Goal: Communication & Community: Answer question/provide support

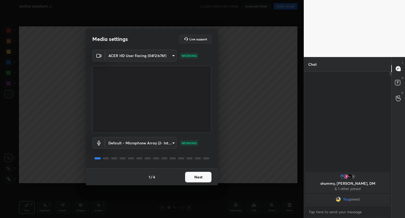
click at [202, 180] on button "Next" at bounding box center [198, 177] width 26 height 11
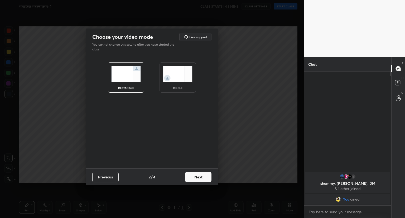
click at [202, 180] on button "Next" at bounding box center [198, 177] width 26 height 11
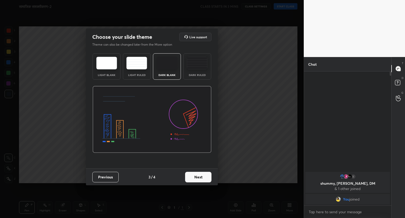
click at [202, 180] on button "Next" at bounding box center [198, 177] width 26 height 11
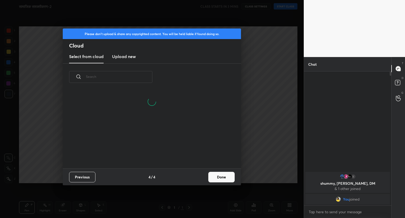
scroll to position [78, 169]
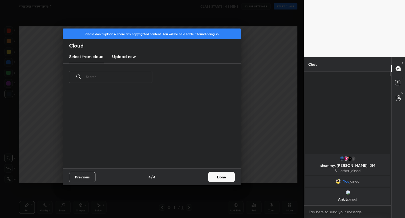
click at [221, 179] on button "Done" at bounding box center [222, 177] width 26 height 11
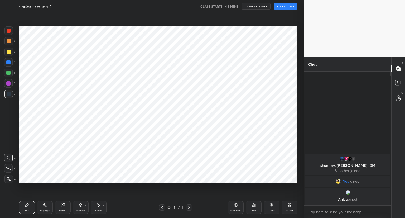
click at [285, 8] on button "START CLASS" at bounding box center [286, 6] width 24 height 6
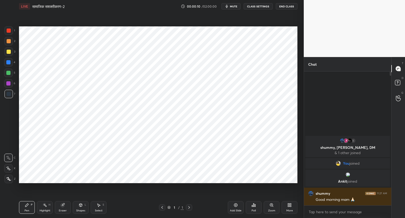
click at [237, 205] on icon at bounding box center [236, 205] width 4 height 4
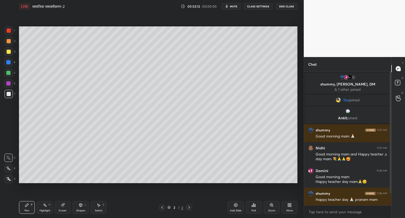
scroll to position [19, 0]
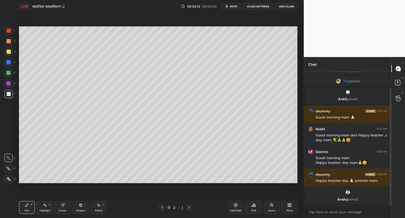
drag, startPoint x: 391, startPoint y: 137, endPoint x: 397, endPoint y: 192, distance: 55.2
click at [397, 192] on div "Chat 1 shummy, [PERSON_NAME], DM & 1 other joined You joined [PERSON_NAME] join…" at bounding box center [354, 137] width 101 height 161
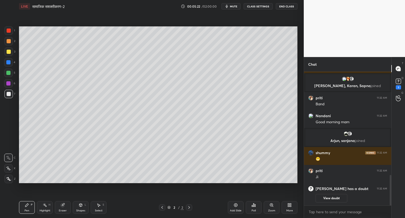
scroll to position [457, 0]
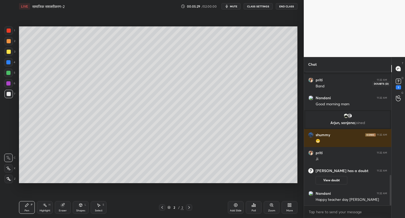
click at [400, 86] on div "1" at bounding box center [398, 87] width 5 height 4
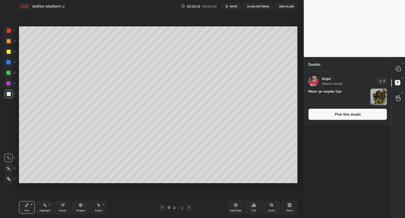
click at [345, 114] on button "Pick this doubt" at bounding box center [348, 115] width 79 height 12
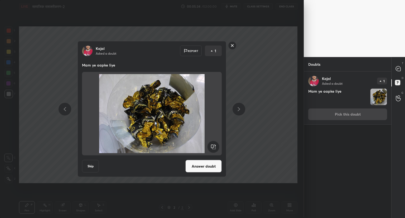
click at [204, 166] on button "Answer doubt" at bounding box center [204, 166] width 36 height 13
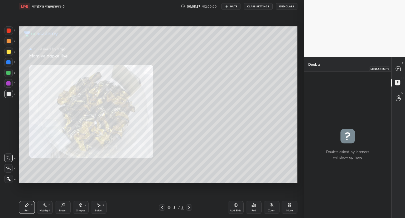
click at [399, 70] on icon at bounding box center [398, 68] width 5 height 5
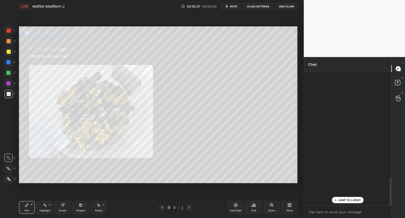
scroll to position [132, 86]
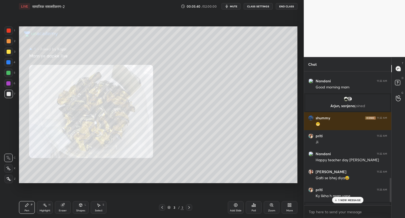
click at [349, 200] on p "1 NEW MESSAGE" at bounding box center [350, 200] width 22 height 3
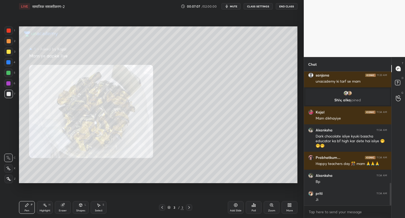
scroll to position [686, 0]
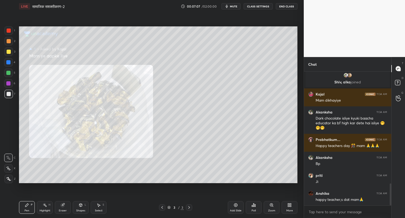
click at [235, 206] on icon at bounding box center [236, 205] width 4 height 4
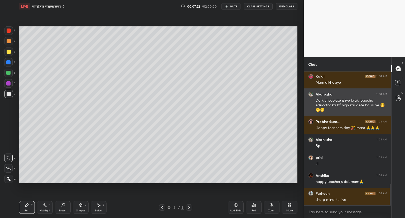
scroll to position [722, 0]
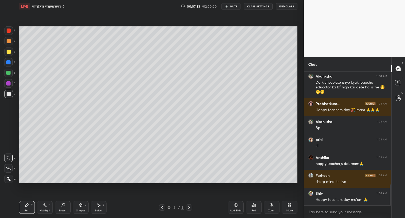
click at [9, 168] on icon at bounding box center [8, 169] width 5 height 4
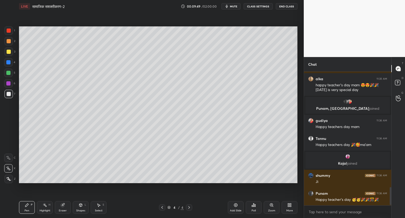
scroll to position [865, 0]
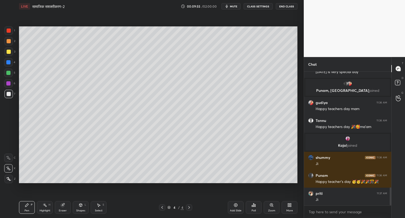
click at [237, 204] on icon at bounding box center [235, 205] width 3 height 3
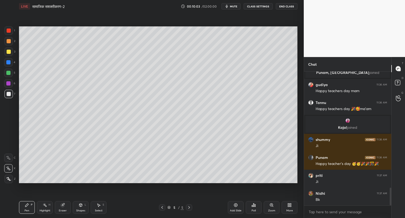
scroll to position [905, 0]
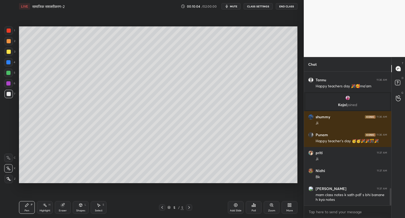
click at [163, 205] on div at bounding box center [162, 207] width 6 height 6
click at [236, 204] on icon at bounding box center [236, 205] width 4 height 4
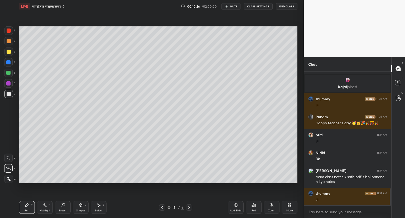
click at [163, 207] on icon at bounding box center [163, 207] width 2 height 3
click at [188, 206] on icon at bounding box center [189, 207] width 4 height 4
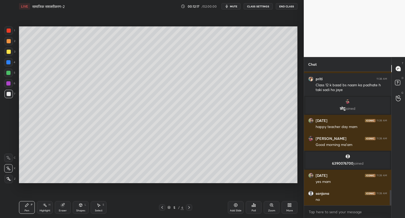
scroll to position [1069, 0]
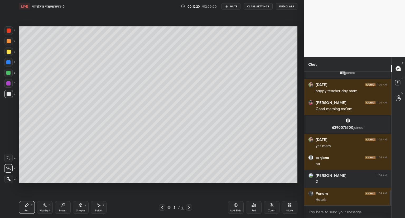
click at [236, 204] on icon at bounding box center [236, 205] width 4 height 4
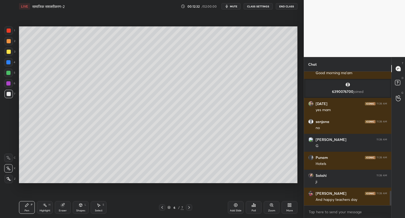
scroll to position [1123, 0]
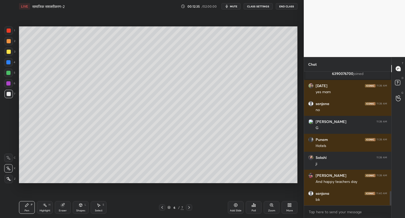
click at [161, 207] on icon at bounding box center [162, 207] width 4 height 4
click at [190, 206] on icon at bounding box center [189, 207] width 4 height 4
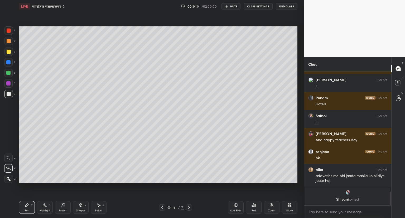
scroll to position [1152, 0]
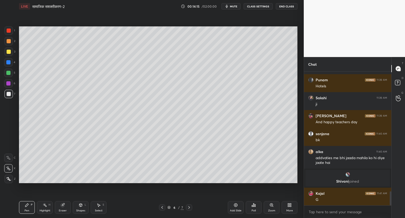
click at [235, 204] on icon at bounding box center [236, 205] width 4 height 4
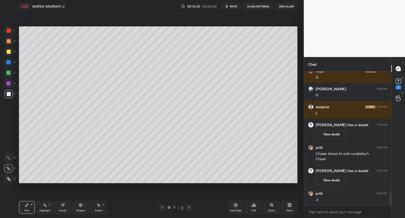
scroll to position [1219, 0]
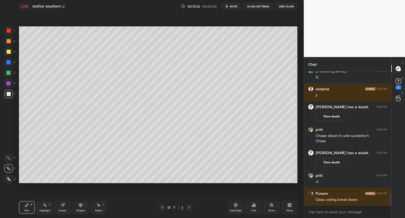
click at [237, 205] on icon at bounding box center [236, 205] width 4 height 4
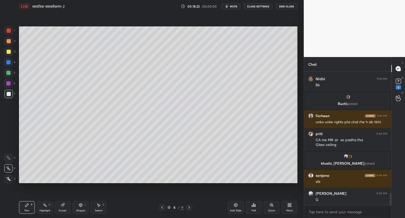
scroll to position [1357, 0]
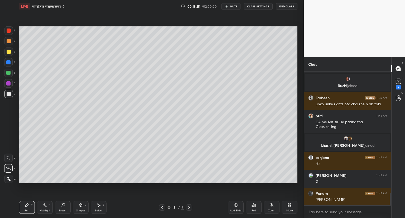
click at [234, 205] on icon at bounding box center [235, 205] width 3 height 3
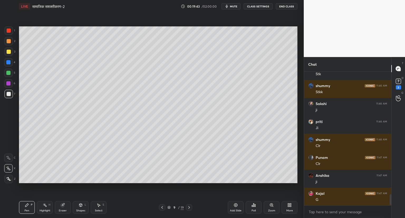
scroll to position [2, 2]
click at [235, 206] on icon at bounding box center [235, 205] width 3 height 3
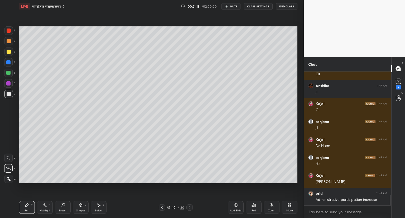
scroll to position [1610, 0]
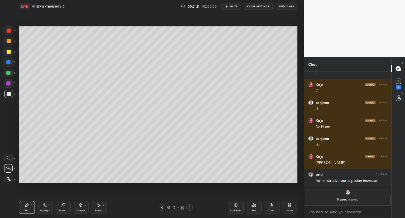
click at [238, 203] on icon at bounding box center [236, 205] width 4 height 4
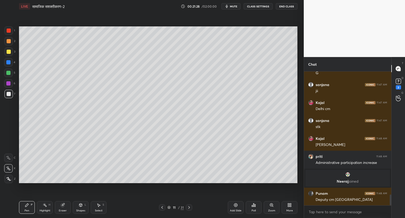
click at [63, 206] on icon at bounding box center [62, 205] width 3 height 3
click at [9, 142] on icon at bounding box center [8, 140] width 5 height 5
click at [27, 206] on icon at bounding box center [27, 205] width 4 height 4
click at [236, 204] on icon at bounding box center [236, 205] width 4 height 4
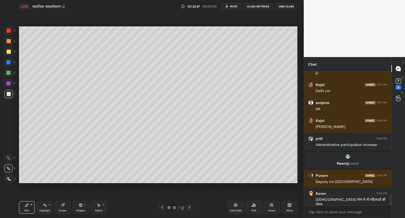
click at [161, 207] on icon at bounding box center [162, 207] width 4 height 4
click at [190, 205] on icon at bounding box center [189, 207] width 4 height 4
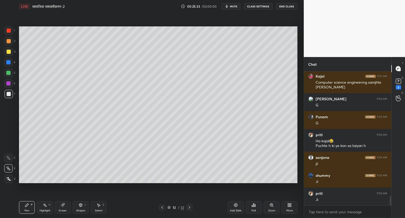
scroll to position [1747, 0]
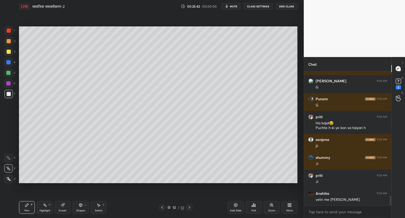
click at [65, 205] on icon at bounding box center [63, 205] width 4 height 4
click at [29, 204] on div "Pen P" at bounding box center [27, 207] width 16 height 13
click at [87, 185] on div "Setting up your live class Poll for secs No correct answer Start poll" at bounding box center [158, 105] width 283 height 184
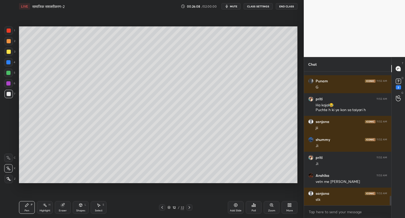
click at [122, 189] on div "Setting up your live class Poll for secs No correct answer Start poll" at bounding box center [158, 105] width 283 height 184
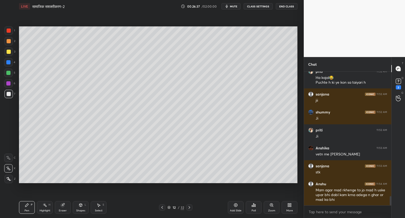
click at [186, 188] on div "Setting up your live class Poll for secs No correct answer Start poll" at bounding box center [158, 105] width 283 height 184
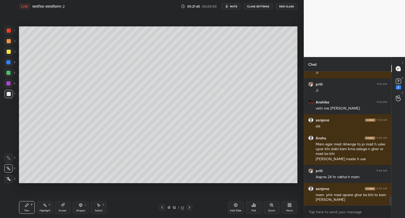
scroll to position [1856, 0]
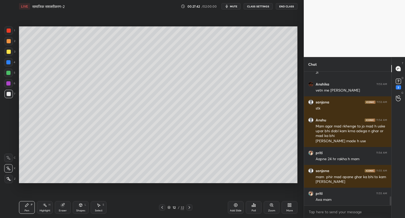
click at [238, 205] on div "Add Slide" at bounding box center [236, 207] width 16 height 13
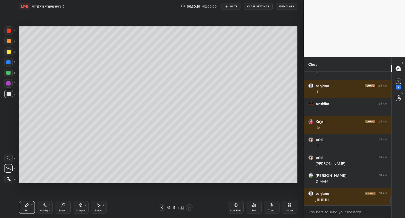
scroll to position [2053, 0]
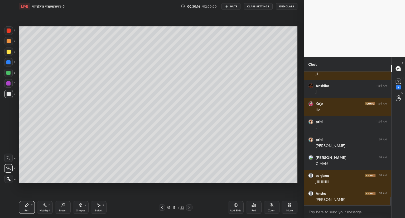
click at [162, 208] on icon at bounding box center [162, 207] width 2 height 3
click at [151, 193] on div "Setting up your live class Poll for secs No correct answer Start poll" at bounding box center [158, 105] width 283 height 184
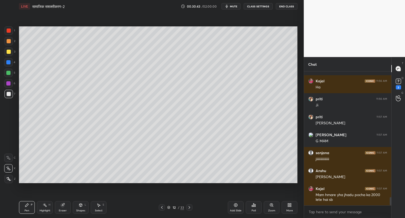
click at [237, 204] on icon at bounding box center [236, 205] width 4 height 4
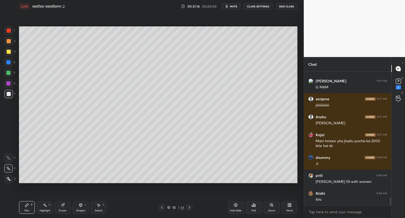
scroll to position [2148, 0]
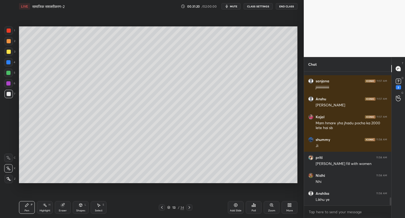
click at [161, 207] on icon at bounding box center [162, 207] width 4 height 4
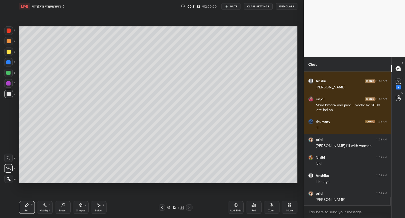
scroll to position [2185, 0]
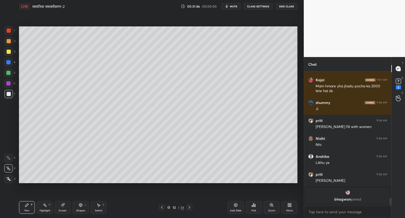
click at [190, 184] on div "Setting up your live class Poll for secs No correct answer Start poll" at bounding box center [158, 105] width 283 height 184
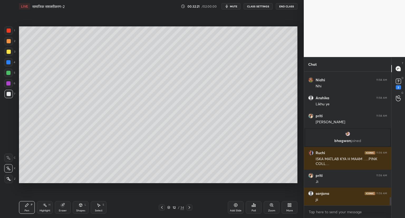
scroll to position [2040, 0]
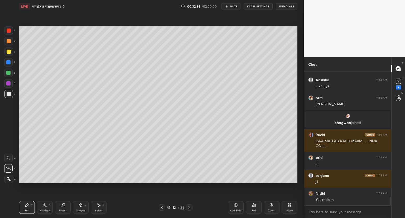
click at [189, 207] on icon at bounding box center [189, 207] width 4 height 4
click at [161, 206] on icon at bounding box center [162, 207] width 4 height 4
click at [234, 204] on icon at bounding box center [236, 205] width 4 height 4
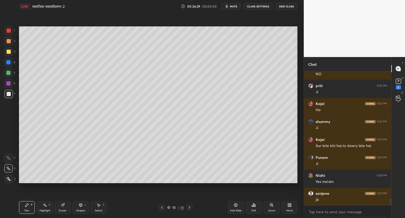
scroll to position [2535, 0]
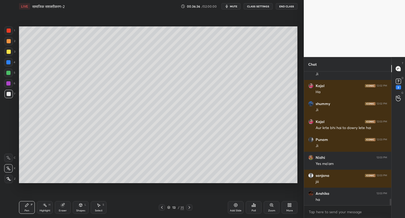
click at [234, 203] on icon at bounding box center [236, 205] width 4 height 4
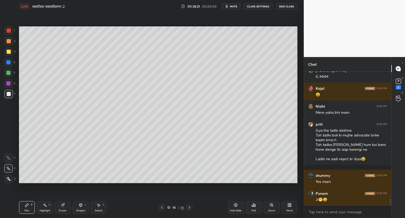
scroll to position [2674, 0]
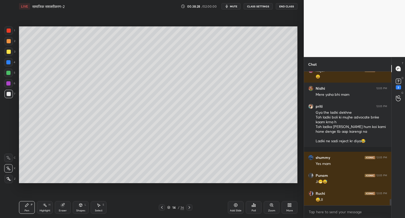
click at [191, 206] on icon at bounding box center [189, 207] width 4 height 4
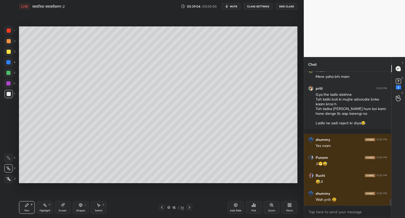
scroll to position [2710, 0]
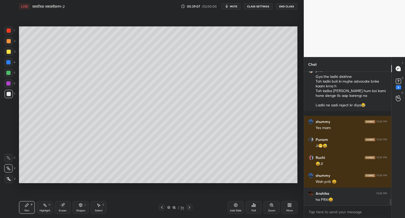
click at [64, 203] on icon at bounding box center [63, 205] width 4 height 4
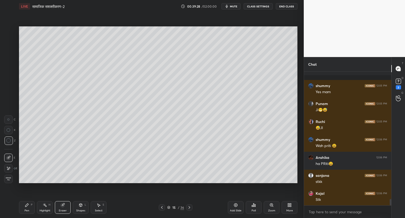
scroll to position [2782, 0]
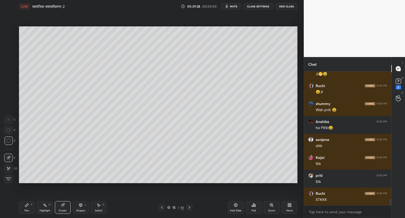
click at [29, 206] on icon at bounding box center [27, 205] width 4 height 4
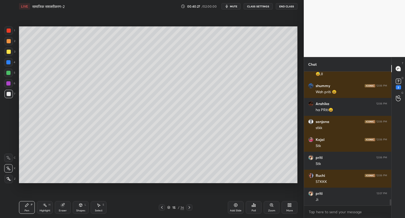
click at [236, 203] on icon at bounding box center [236, 205] width 4 height 4
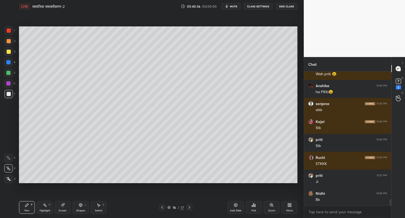
click at [162, 207] on icon at bounding box center [163, 207] width 2 height 3
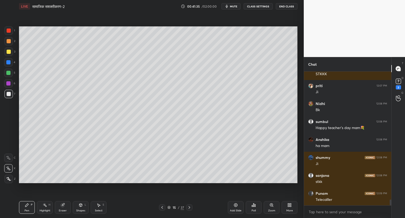
scroll to position [2926, 0]
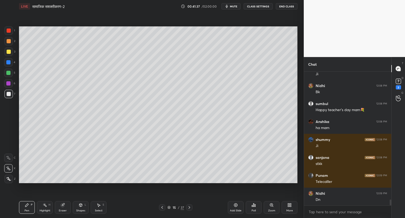
click at [189, 208] on icon at bounding box center [189, 207] width 4 height 4
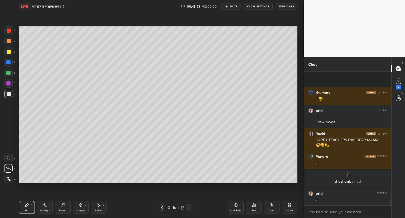
scroll to position [2978, 0]
click at [236, 204] on icon at bounding box center [236, 205] width 4 height 4
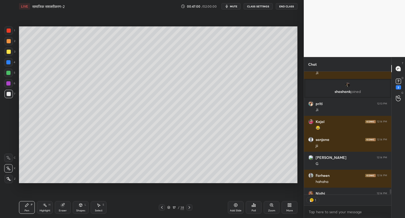
scroll to position [3096, 0]
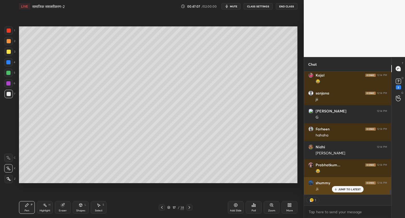
click at [353, 189] on p "JUMP TO LATEST" at bounding box center [350, 189] width 23 height 3
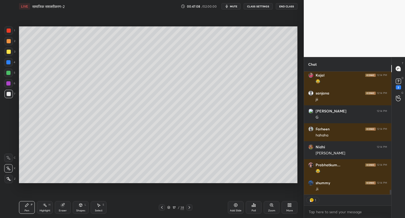
scroll to position [3132, 0]
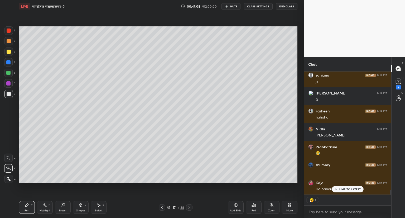
click at [235, 204] on icon at bounding box center [235, 205] width 3 height 3
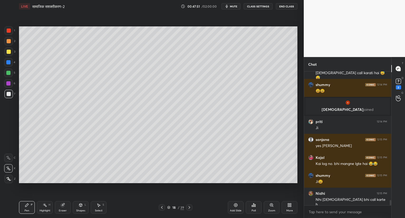
scroll to position [3262, 0]
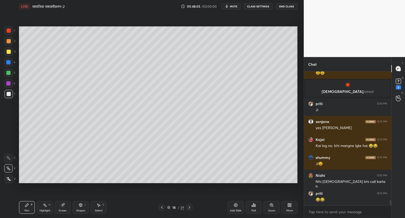
click at [163, 206] on icon at bounding box center [162, 207] width 4 height 4
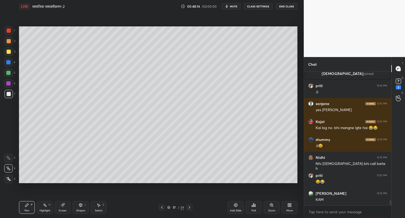
click at [229, 184] on div "Setting up your live class Poll for secs No correct answer Start poll" at bounding box center [158, 105] width 283 height 184
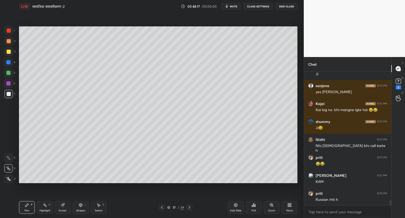
scroll to position [3317, 0]
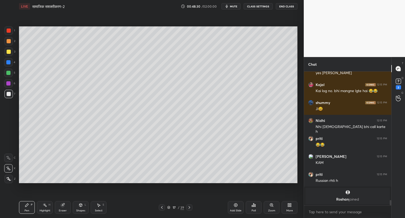
click at [237, 205] on icon at bounding box center [236, 205] width 2 height 2
click at [156, 209] on div "18 / 40" at bounding box center [176, 207] width 105 height 6
click at [162, 207] on icon at bounding box center [162, 207] width 2 height 3
click at [188, 207] on icon at bounding box center [190, 207] width 4 height 4
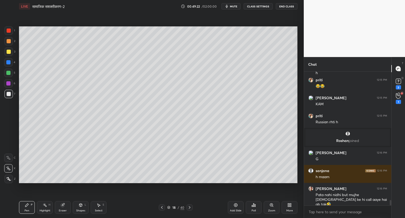
scroll to position [3344, 0]
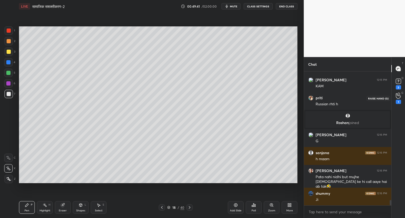
click at [398, 99] on div "1" at bounding box center [398, 98] width 5 height 11
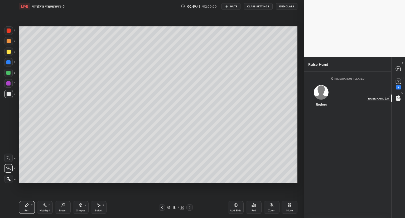
scroll to position [2, 2]
click at [401, 67] on icon at bounding box center [399, 69] width 6 height 6
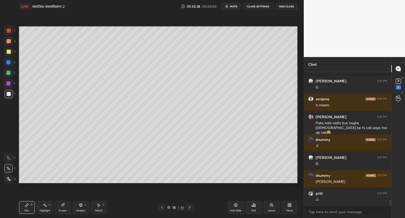
scroll to position [2, 2]
click at [191, 207] on icon at bounding box center [190, 207] width 4 height 4
click at [234, 205] on icon at bounding box center [236, 205] width 4 height 4
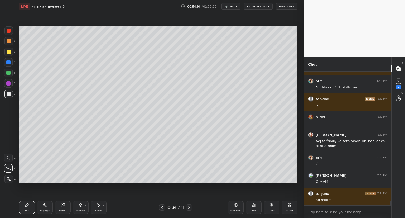
scroll to position [3692, 0]
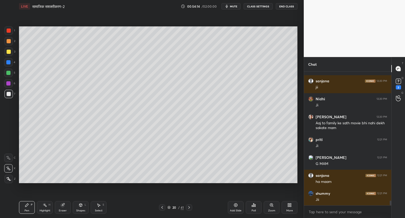
click at [188, 206] on icon at bounding box center [189, 207] width 4 height 4
click at [161, 206] on icon at bounding box center [162, 207] width 4 height 4
click at [235, 204] on icon at bounding box center [236, 205] width 4 height 4
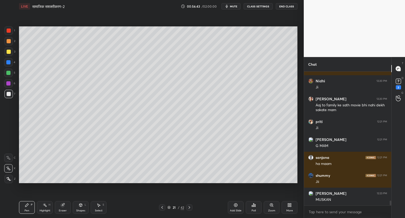
click at [238, 203] on icon at bounding box center [236, 205] width 4 height 4
click at [161, 207] on icon at bounding box center [162, 207] width 4 height 4
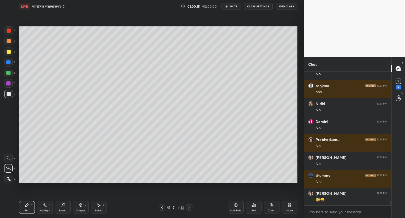
scroll to position [4123, 0]
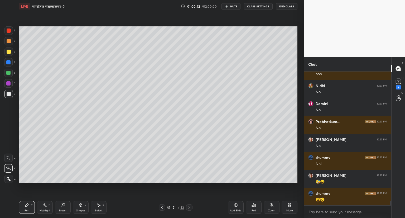
click at [187, 206] on icon at bounding box center [189, 207] width 4 height 4
click at [162, 207] on icon at bounding box center [162, 207] width 4 height 4
click at [189, 206] on icon at bounding box center [189, 207] width 4 height 4
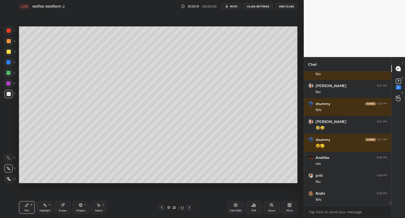
scroll to position [4194, 0]
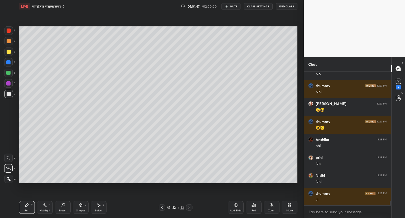
click at [163, 207] on icon at bounding box center [162, 207] width 4 height 4
click at [188, 207] on icon at bounding box center [189, 207] width 4 height 4
click at [236, 203] on icon at bounding box center [236, 205] width 4 height 4
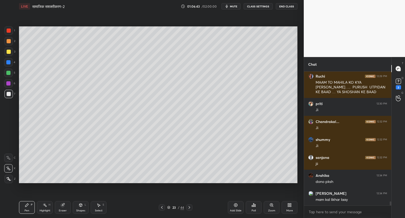
scroll to position [4347, 0]
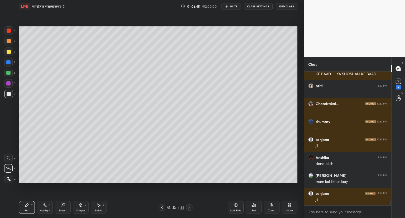
click at [236, 206] on icon at bounding box center [236, 205] width 4 height 4
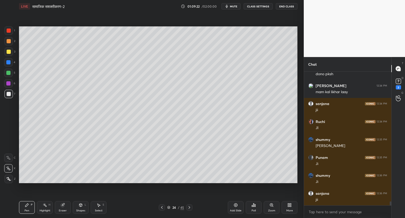
scroll to position [4455, 0]
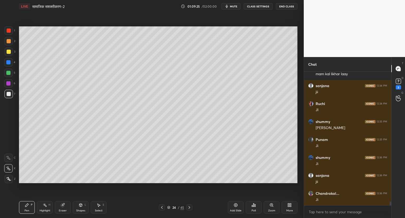
click at [235, 205] on icon at bounding box center [236, 205] width 4 height 4
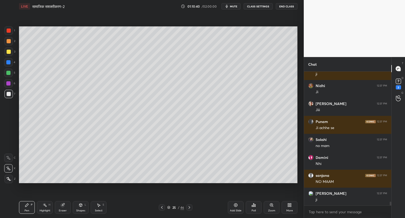
scroll to position [4689, 0]
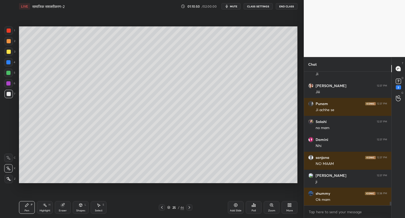
click at [300, 41] on div "Setting up your live class Poll for secs No correct answer Start poll" at bounding box center [158, 105] width 283 height 184
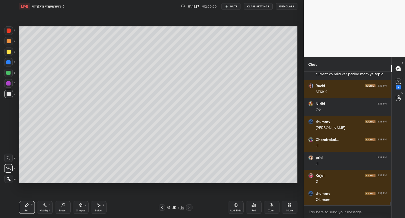
scroll to position [4850, 0]
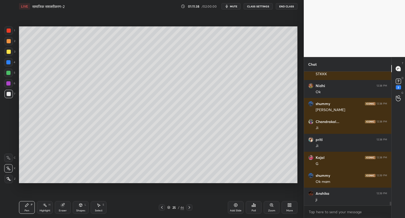
click at [238, 7] on span "mute" at bounding box center [233, 6] width 7 height 4
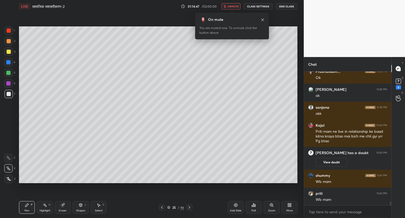
scroll to position [4459, 0]
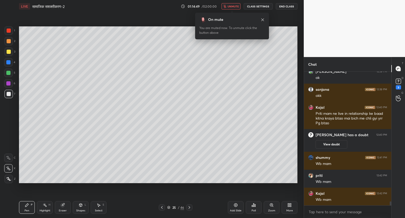
click at [235, 5] on span "unmute" at bounding box center [233, 6] width 11 height 4
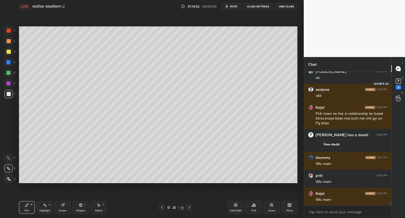
click at [401, 84] on icon at bounding box center [399, 81] width 8 height 8
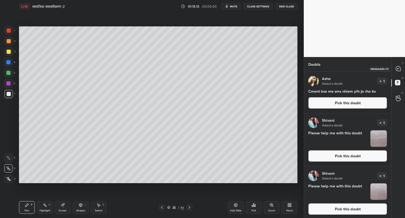
click at [400, 68] on icon at bounding box center [398, 68] width 5 height 5
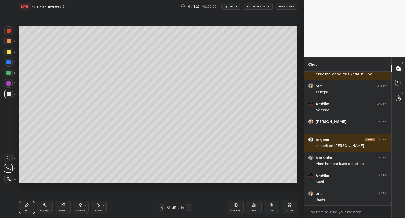
scroll to position [5351, 0]
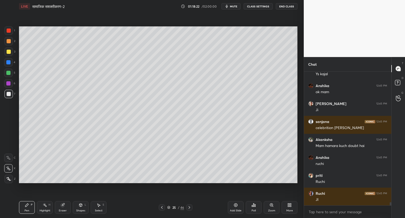
drag, startPoint x: 392, startPoint y: 204, endPoint x: 384, endPoint y: 230, distance: 27.3
click at [384, 0] on html "1 2 3 4 5 6 7 C X Z C X Z E E Erase all H H LIVE सामाजिक सशक्तीकरण-2 01:18:22 /…" at bounding box center [202, 0] width 405 height 0
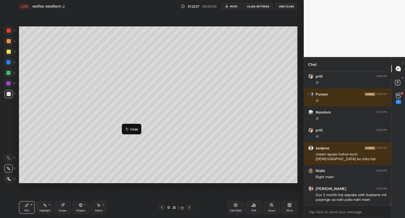
scroll to position [6049, 0]
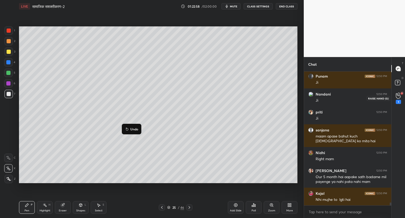
click at [399, 95] on circle at bounding box center [399, 94] width 2 height 2
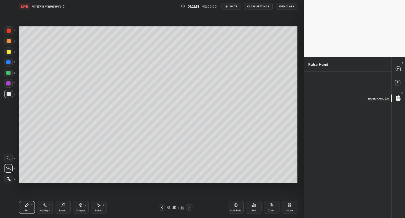
scroll to position [2, 2]
click at [326, 93] on img "grid" at bounding box center [321, 90] width 11 height 11
click at [323, 107] on button "INVITE" at bounding box center [321, 108] width 21 height 7
click at [398, 67] on icon at bounding box center [398, 68] width 5 height 5
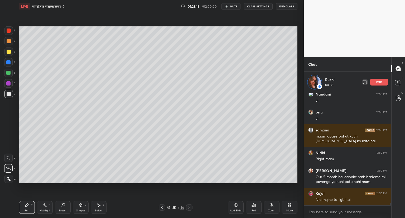
scroll to position [111, 86]
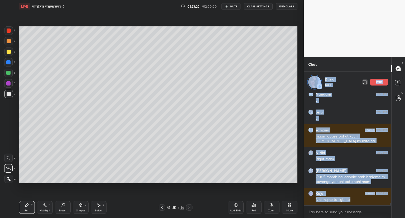
drag, startPoint x: 391, startPoint y: 202, endPoint x: 371, endPoint y: 225, distance: 30.5
click at [371, 0] on html "1 2 3 4 5 6 7 C X Z C X Z E E Erase all H H LIVE सामाजिक सशक्तीकरण-2 01:23:20 /…" at bounding box center [202, 0] width 405 height 0
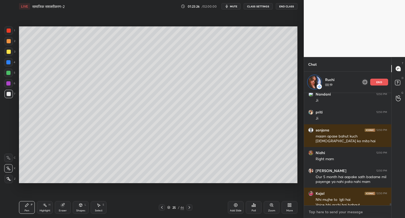
scroll to position [6076, 0]
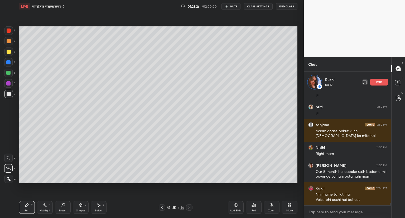
click at [322, 215] on textarea at bounding box center [348, 212] width 79 height 8
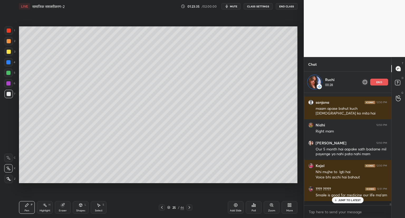
click at [343, 200] on p "JUMP TO LATEST" at bounding box center [350, 200] width 23 height 3
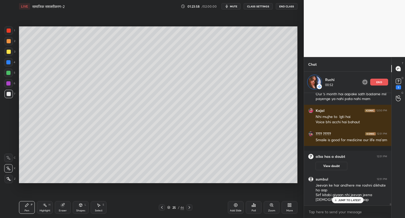
scroll to position [5607, 0]
click at [341, 199] on p "JUMP TO LATEST" at bounding box center [350, 200] width 23 height 3
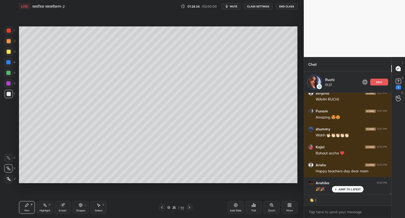
scroll to position [5762, 0]
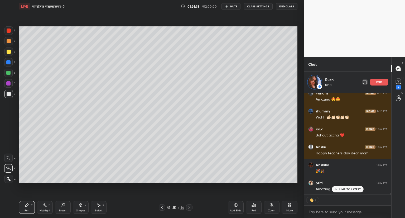
click at [380, 82] on p "end" at bounding box center [380, 82] width 6 height 3
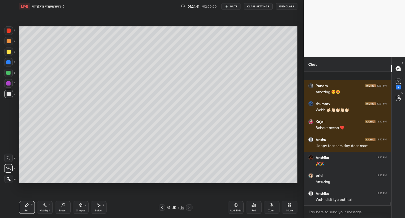
scroll to position [5784, 0]
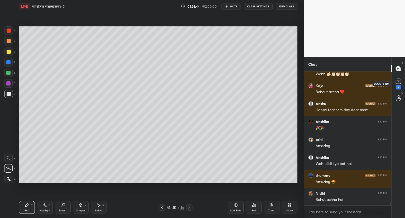
click at [400, 81] on rect at bounding box center [398, 81] width 5 height 5
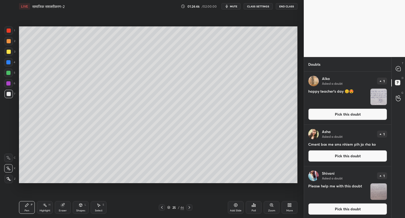
click at [356, 115] on button "Pick this doubt" at bounding box center [348, 115] width 79 height 12
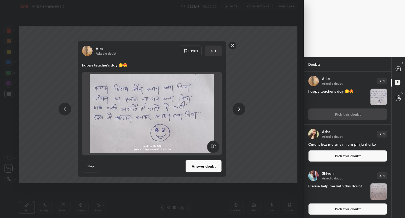
click at [212, 165] on button "Answer doubt" at bounding box center [204, 166] width 36 height 13
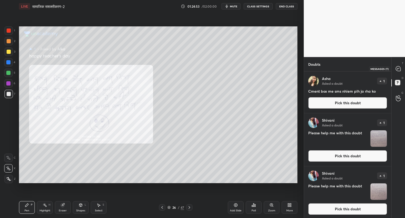
click at [400, 69] on icon at bounding box center [398, 68] width 5 height 5
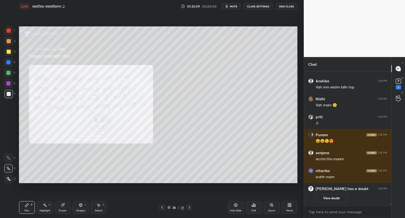
scroll to position [7120, 0]
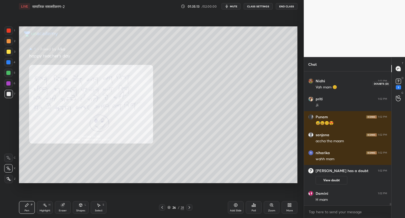
click at [397, 84] on icon at bounding box center [399, 81] width 8 height 8
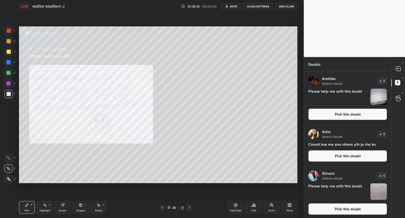
click at [365, 110] on button "Pick this doubt" at bounding box center [348, 115] width 79 height 12
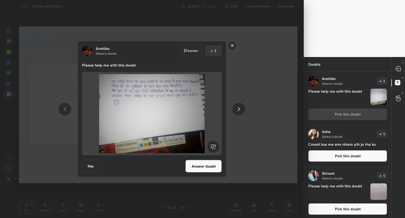
click at [215, 170] on button "Answer doubt" at bounding box center [204, 166] width 36 height 13
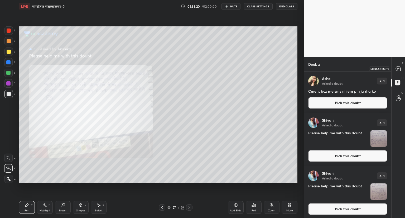
click at [400, 69] on icon at bounding box center [398, 68] width 5 height 5
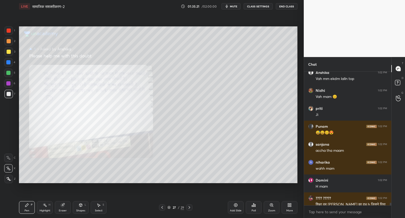
scroll to position [7270, 0]
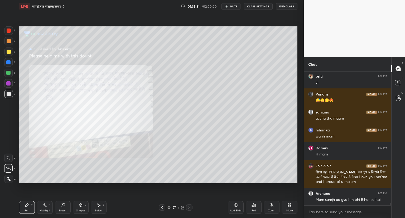
click at [272, 208] on div "Zoom" at bounding box center [272, 207] width 16 height 13
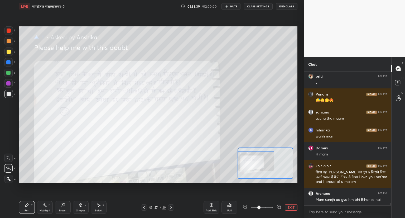
scroll to position [7288, 0]
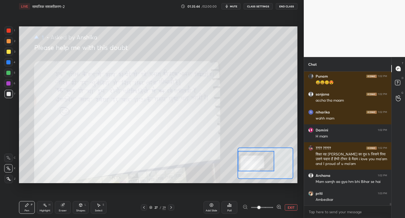
drag, startPoint x: 261, startPoint y: 164, endPoint x: 241, endPoint y: 162, distance: 20.4
click at [241, 162] on div at bounding box center [256, 161] width 36 height 20
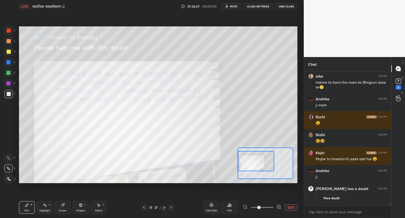
scroll to position [7315, 0]
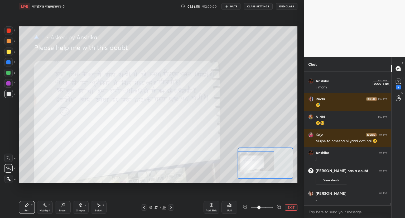
click at [397, 84] on rect at bounding box center [398, 81] width 5 height 5
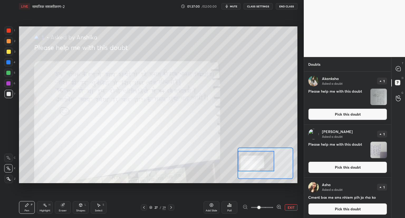
click at [350, 113] on button "Pick this doubt" at bounding box center [348, 115] width 79 height 12
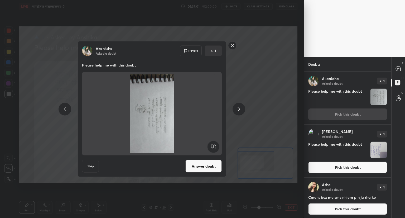
click at [216, 147] on rect at bounding box center [213, 147] width 12 height 12
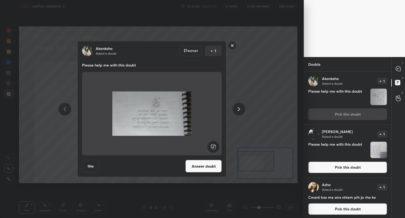
click at [216, 147] on rect at bounding box center [213, 147] width 12 height 12
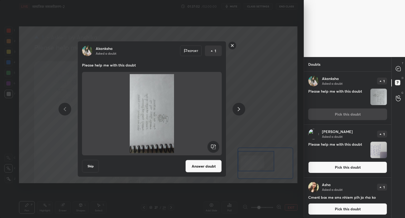
click at [216, 147] on rect at bounding box center [213, 147] width 12 height 12
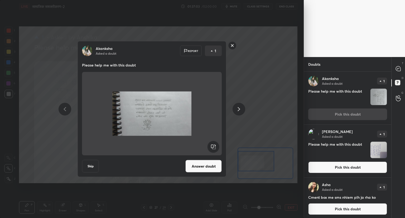
click at [206, 170] on button "Answer doubt" at bounding box center [204, 166] width 36 height 13
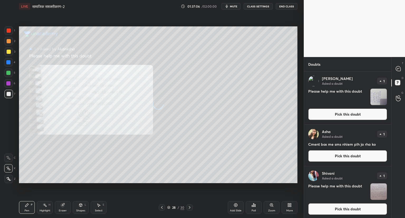
click at [356, 169] on div "[PERSON_NAME] Asked a doubt 1 Please help me with this doubt Pick this doubt" at bounding box center [347, 192] width 87 height 53
click at [345, 115] on button "Pick this doubt" at bounding box center [348, 115] width 79 height 12
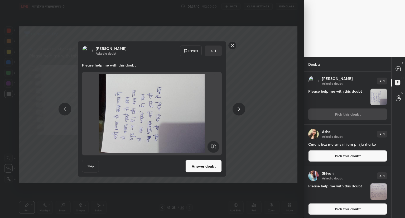
click at [215, 145] on rect at bounding box center [213, 147] width 12 height 12
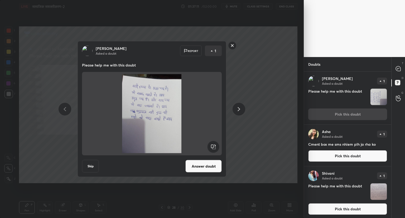
click at [202, 164] on button "Answer doubt" at bounding box center [204, 166] width 36 height 13
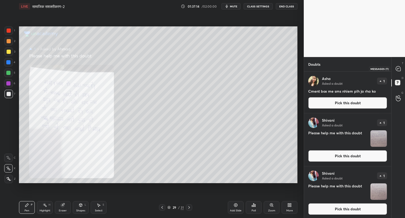
click at [399, 67] on icon at bounding box center [398, 68] width 5 height 5
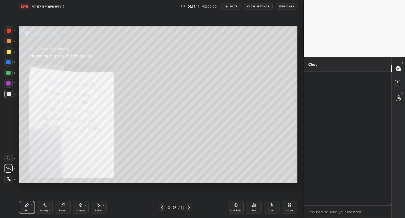
scroll to position [132, 86]
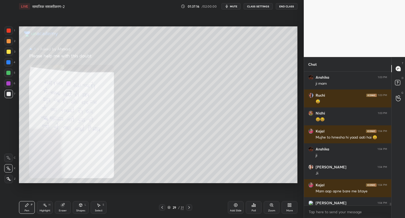
click at [271, 207] on icon at bounding box center [272, 205] width 4 height 4
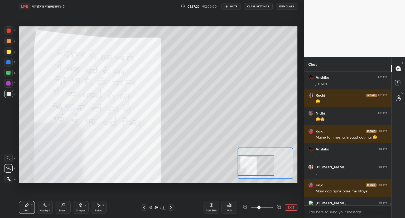
drag, startPoint x: 263, startPoint y: 167, endPoint x: 240, endPoint y: 169, distance: 23.6
click at [240, 169] on div at bounding box center [256, 165] width 36 height 20
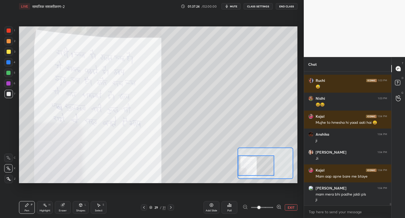
click at [240, 169] on div at bounding box center [256, 165] width 36 height 20
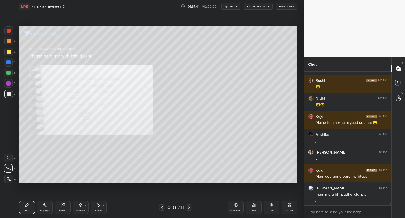
click at [270, 203] on icon at bounding box center [272, 205] width 4 height 4
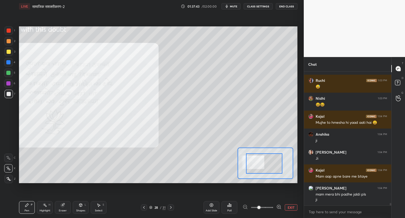
drag, startPoint x: 269, startPoint y: 161, endPoint x: 282, endPoint y: 170, distance: 15.9
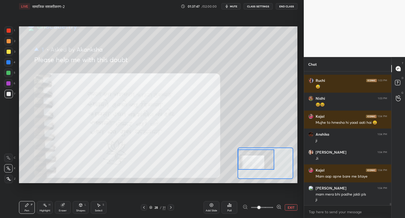
drag, startPoint x: 282, startPoint y: 170, endPoint x: 268, endPoint y: 166, distance: 14.5
click at [268, 166] on div at bounding box center [256, 159] width 36 height 20
click at [293, 205] on button "EXIT" at bounding box center [291, 207] width 13 height 6
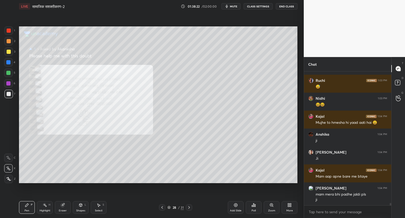
click at [190, 205] on icon at bounding box center [189, 207] width 4 height 4
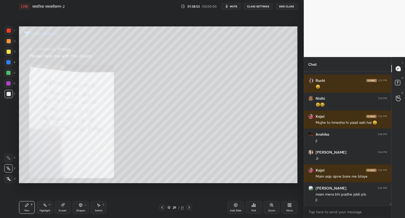
scroll to position [7457, 0]
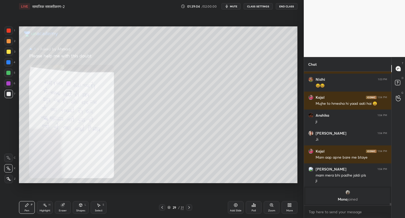
click at [191, 207] on icon at bounding box center [189, 207] width 4 height 4
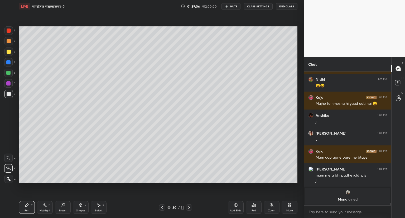
click at [162, 209] on icon at bounding box center [162, 207] width 4 height 4
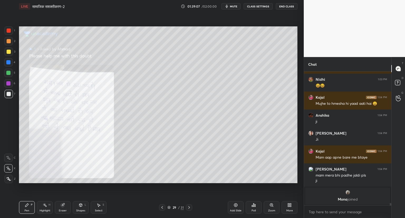
click at [162, 209] on icon at bounding box center [162, 207] width 4 height 4
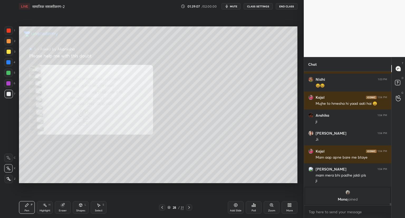
click at [162, 209] on icon at bounding box center [162, 207] width 4 height 4
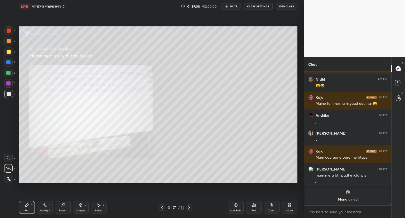
click at [162, 209] on icon at bounding box center [162, 207] width 4 height 4
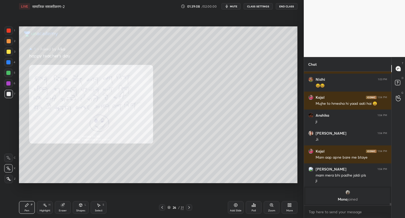
click at [162, 209] on icon at bounding box center [162, 207] width 4 height 4
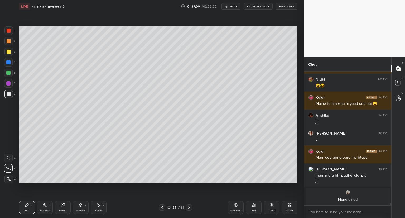
click at [162, 209] on icon at bounding box center [162, 207] width 4 height 4
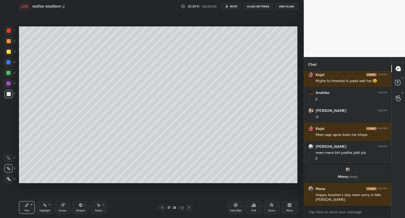
click at [191, 207] on icon at bounding box center [189, 207] width 4 height 4
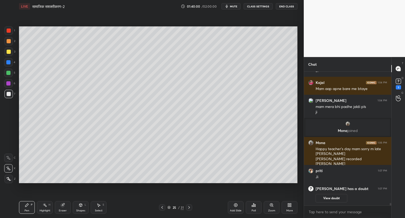
scroll to position [2, 2]
click at [397, 83] on rect at bounding box center [398, 81] width 5 height 5
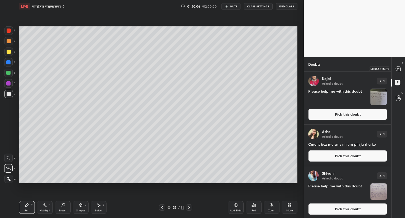
click at [402, 70] on div at bounding box center [399, 69] width 11 height 10
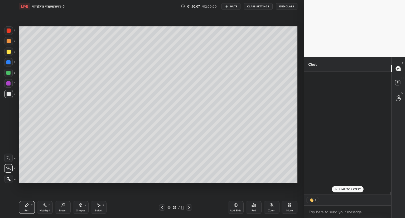
scroll to position [122, 86]
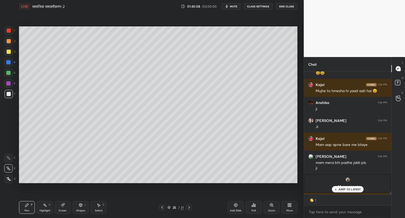
click at [343, 189] on p "JUMP TO LATEST" at bounding box center [350, 189] width 23 height 3
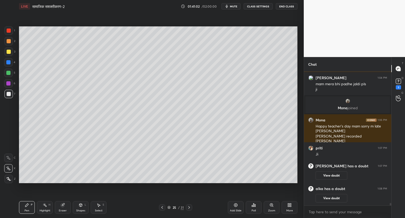
scroll to position [7397, 0]
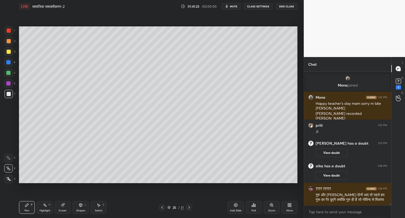
click at [238, 204] on div "Add Slide" at bounding box center [236, 207] width 16 height 13
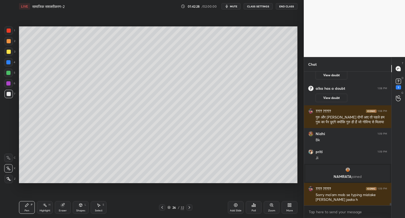
scroll to position [7478, 0]
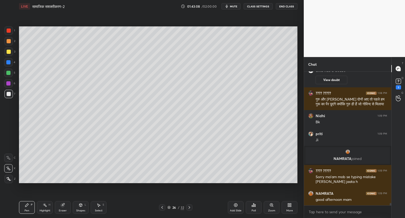
click at [235, 205] on icon at bounding box center [236, 205] width 4 height 4
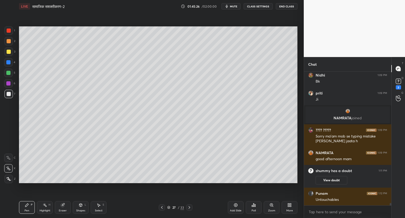
scroll to position [7513, 0]
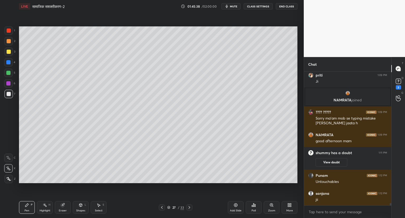
click at [235, 205] on icon at bounding box center [236, 205] width 4 height 4
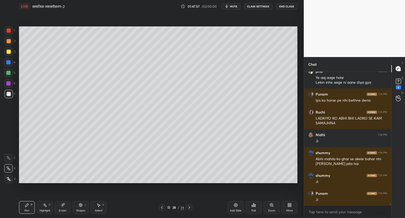
scroll to position [7671, 0]
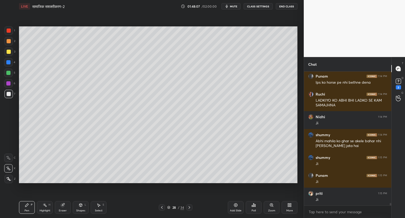
click at [236, 204] on icon at bounding box center [236, 205] width 2 height 2
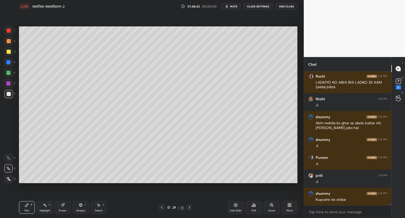
scroll to position [7707, 0]
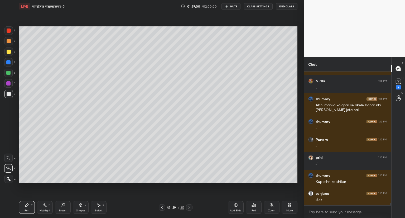
click at [164, 206] on icon at bounding box center [162, 207] width 4 height 4
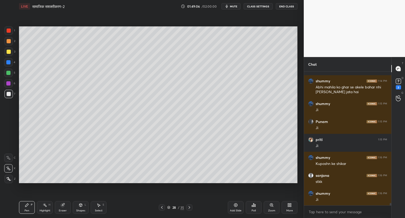
scroll to position [7742, 0]
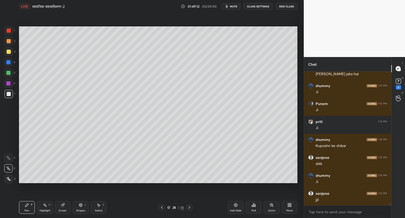
click at [190, 205] on div at bounding box center [189, 207] width 6 height 6
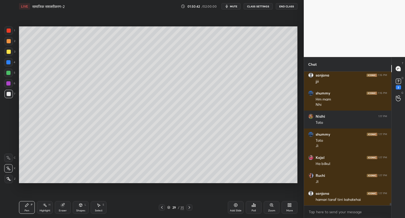
scroll to position [7879, 0]
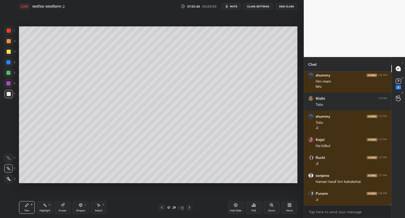
click at [163, 206] on icon at bounding box center [162, 207] width 4 height 4
click at [163, 205] on div at bounding box center [162, 207] width 6 height 6
click at [190, 204] on div "Pen P Highlight H Eraser Shapes L Select S 27 / 35 Add Slide Poll Zoom More" at bounding box center [158, 207] width 279 height 21
click at [190, 206] on icon at bounding box center [189, 207] width 4 height 4
click at [191, 206] on icon at bounding box center [189, 207] width 4 height 4
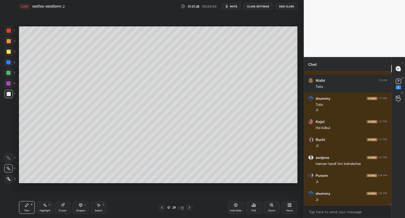
scroll to position [7902, 0]
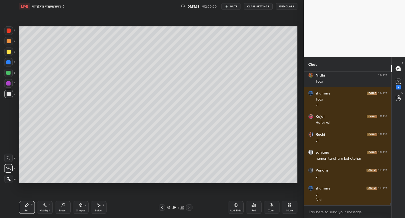
click at [300, 133] on div "Setting up your live class Poll for secs No correct answer Start poll" at bounding box center [158, 105] width 283 height 184
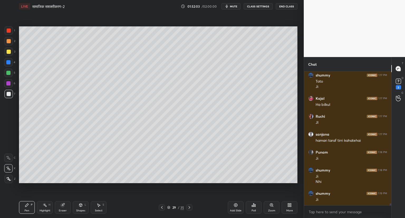
click at [64, 208] on div "Eraser" at bounding box center [63, 207] width 16 height 13
click at [28, 206] on icon at bounding box center [27, 205] width 4 height 4
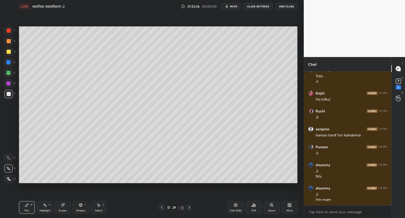
click at [235, 205] on icon at bounding box center [236, 205] width 4 height 4
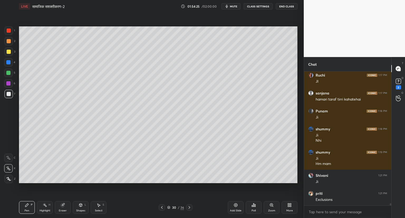
scroll to position [7979, 0]
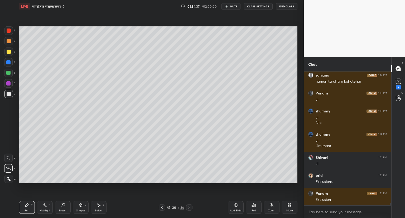
click at [234, 204] on icon at bounding box center [236, 205] width 4 height 4
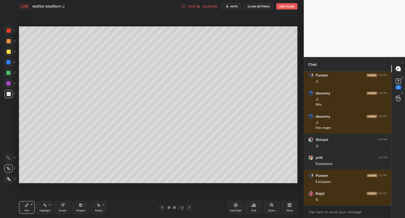
click at [235, 205] on icon at bounding box center [236, 205] width 4 height 4
click at [162, 206] on icon at bounding box center [162, 207] width 4 height 4
click at [188, 206] on icon at bounding box center [189, 207] width 4 height 4
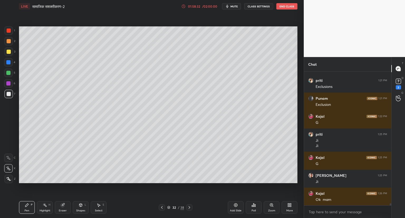
scroll to position [8092, 0]
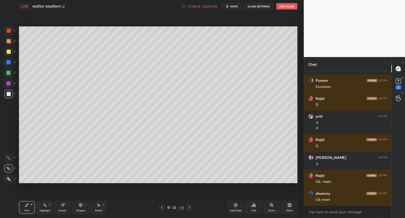
click at [399, 83] on rect at bounding box center [398, 81] width 5 height 5
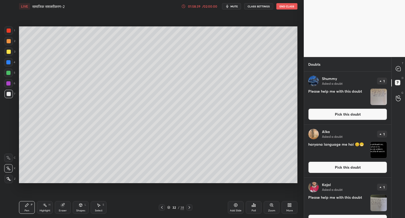
click at [345, 113] on button "Pick this doubt" at bounding box center [348, 115] width 79 height 12
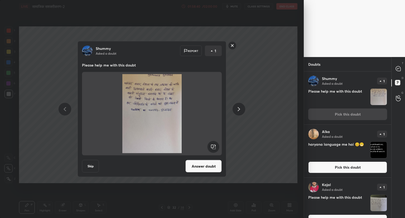
click at [211, 166] on button "Answer doubt" at bounding box center [204, 166] width 36 height 13
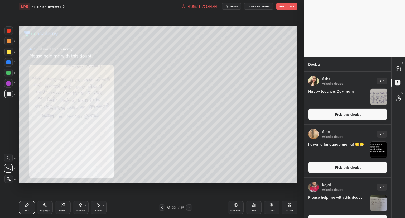
click at [334, 114] on button "Pick this doubt" at bounding box center [348, 115] width 79 height 12
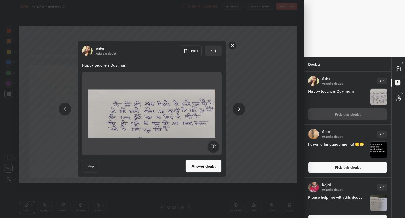
click at [205, 167] on button "Answer doubt" at bounding box center [204, 166] width 36 height 13
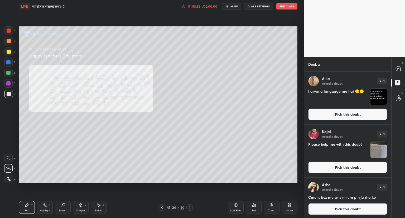
click at [337, 114] on button "Pick this doubt" at bounding box center [348, 115] width 79 height 12
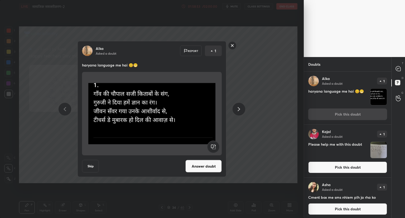
click at [216, 163] on button "Answer doubt" at bounding box center [204, 166] width 36 height 13
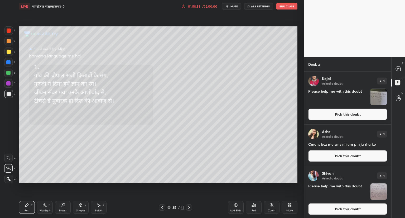
click at [344, 116] on button "Pick this doubt" at bounding box center [348, 115] width 79 height 12
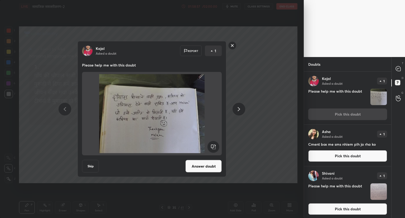
click at [211, 165] on button "Answer doubt" at bounding box center [204, 166] width 36 height 13
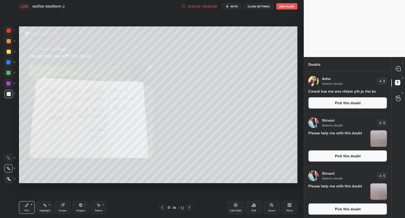
click at [343, 158] on button "Pick this doubt" at bounding box center [348, 156] width 79 height 12
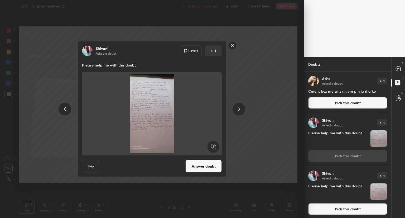
click at [233, 43] on rect at bounding box center [233, 45] width 8 height 8
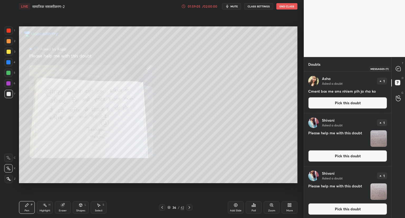
click at [399, 70] on icon at bounding box center [398, 68] width 5 height 5
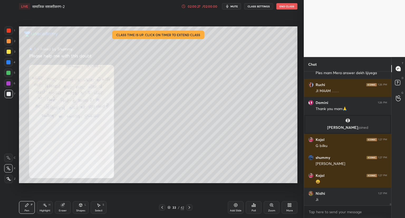
scroll to position [8040, 0]
click at [270, 208] on div "Zoom" at bounding box center [272, 207] width 16 height 13
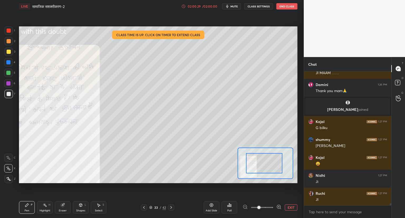
drag, startPoint x: 275, startPoint y: 170, endPoint x: 249, endPoint y: 167, distance: 26.0
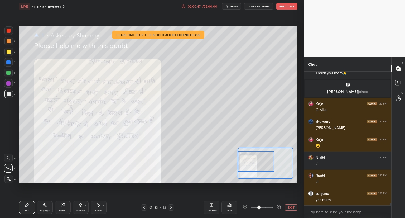
scroll to position [8076, 0]
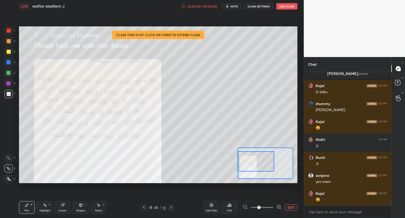
drag, startPoint x: 274, startPoint y: 167, endPoint x: 251, endPoint y: 165, distance: 23.0
click at [251, 165] on div at bounding box center [256, 161] width 36 height 20
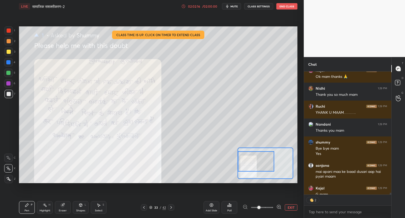
scroll to position [8345, 0]
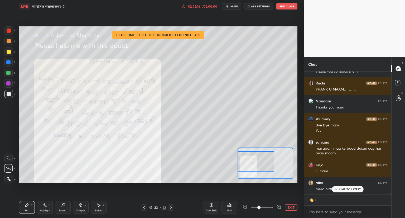
click at [287, 7] on button "End Class" at bounding box center [287, 6] width 21 height 6
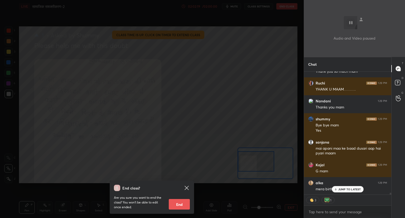
click at [340, 190] on p "JUMP TO LATEST" at bounding box center [350, 189] width 23 height 3
click at [183, 187] on div "End class?" at bounding box center [149, 188] width 70 height 6
click at [189, 186] on icon at bounding box center [187, 188] width 4 height 4
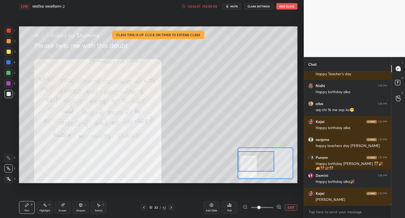
scroll to position [8502, 0]
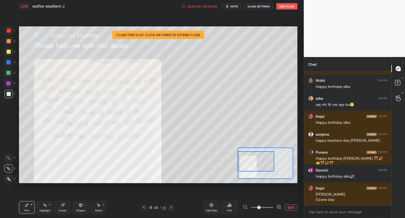
click at [287, 10] on div "LIVE सामाजिक सशक्तीकरण-2 02:03:00 / 02:00:00 mute CLASS SETTINGS End Class" at bounding box center [158, 6] width 279 height 13
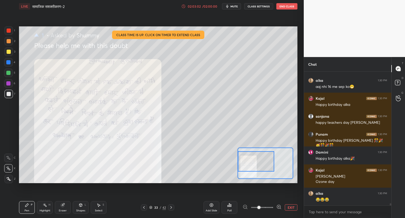
click at [285, 5] on button "End Class" at bounding box center [287, 6] width 21 height 6
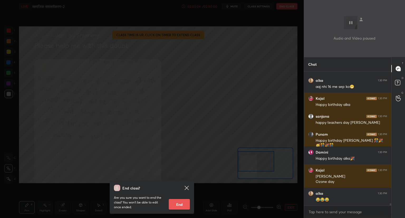
click at [181, 204] on button "End" at bounding box center [179, 204] width 21 height 11
type textarea "x"
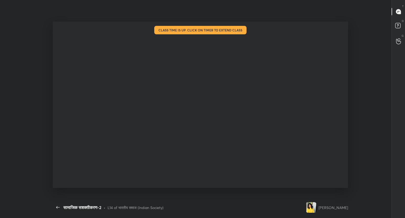
scroll to position [202, 38]
